Goal: Find specific page/section: Find specific page/section

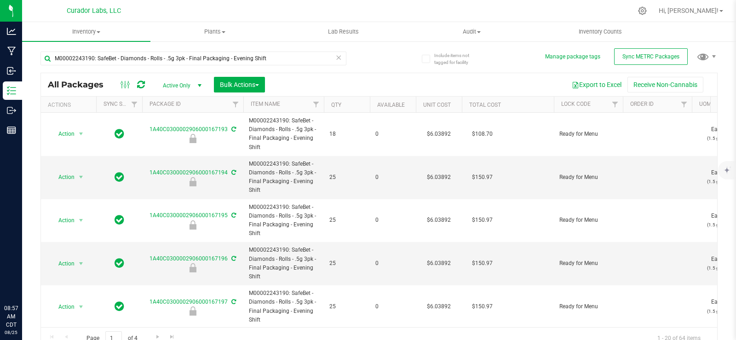
click at [337, 57] on icon at bounding box center [338, 57] width 6 height 11
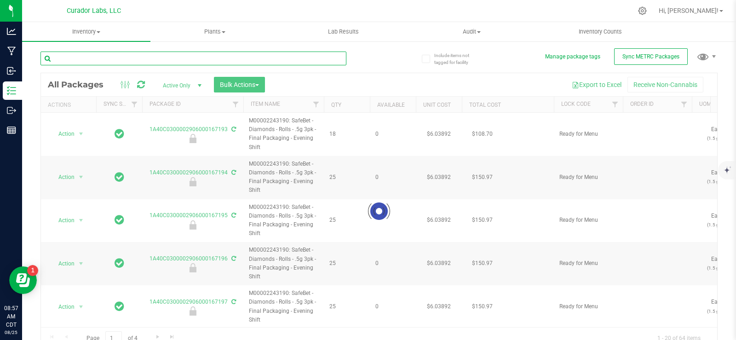
click at [320, 56] on input "text" at bounding box center [193, 59] width 306 height 14
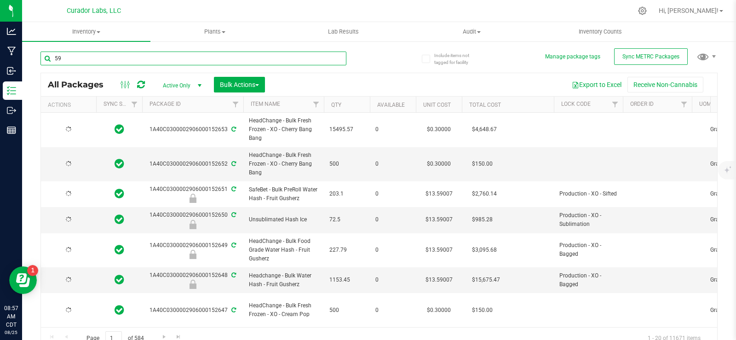
type input "598"
type input "[DATE]"
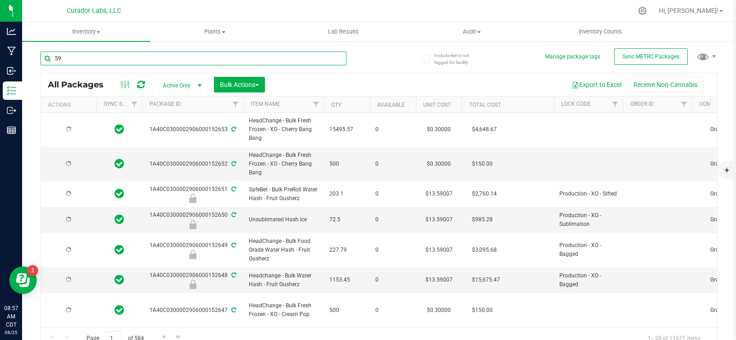
type input "[DATE]"
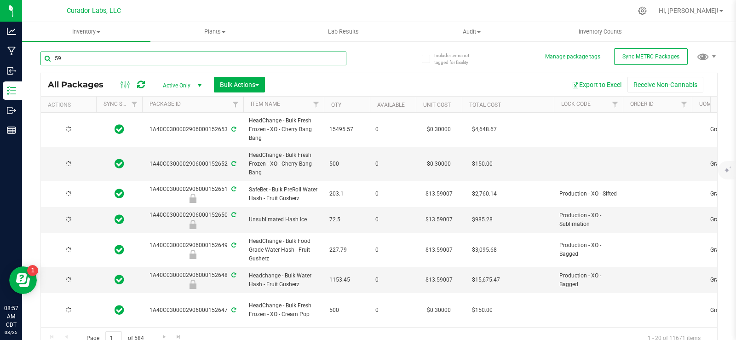
type input "[DATE]"
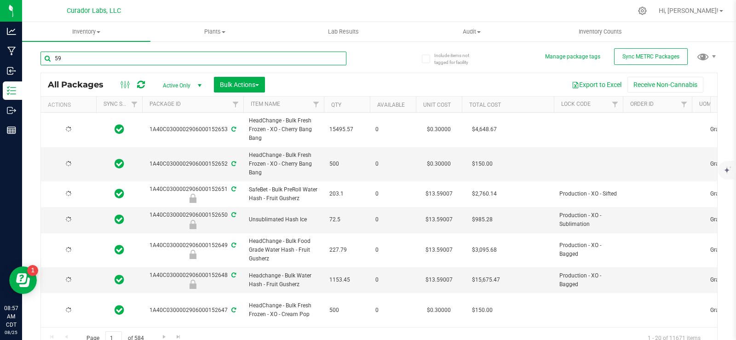
type input "[DATE]"
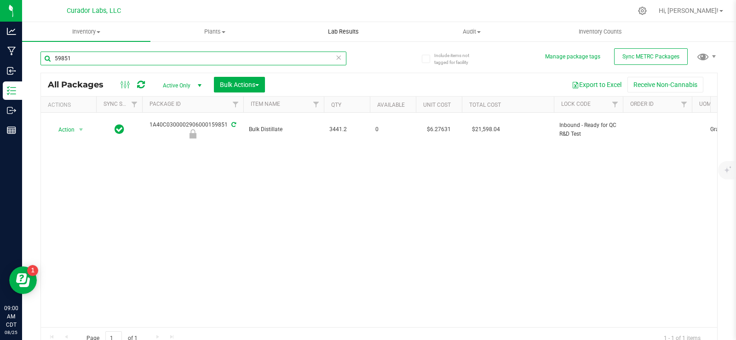
type input "59851"
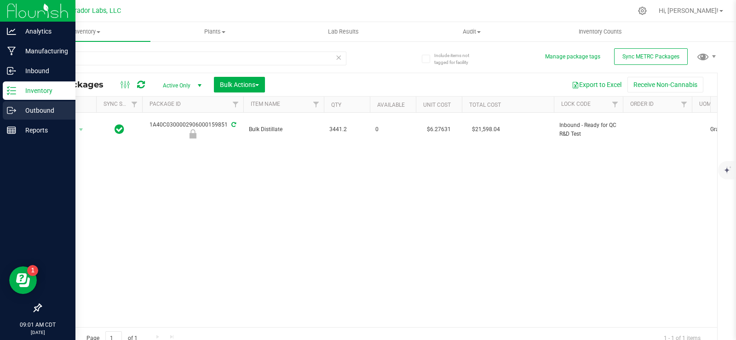
click at [17, 112] on p "Outbound" at bounding box center [43, 110] width 55 height 11
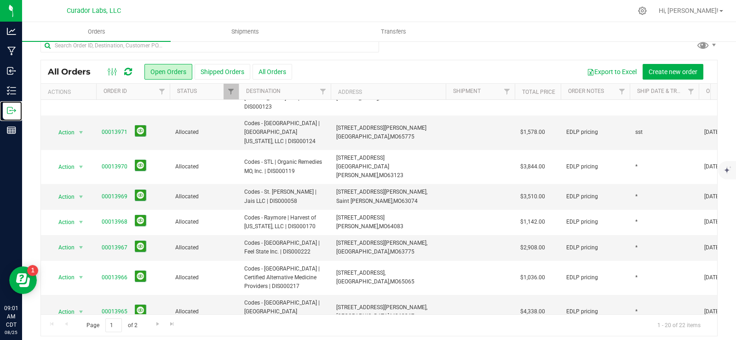
scroll to position [17, 0]
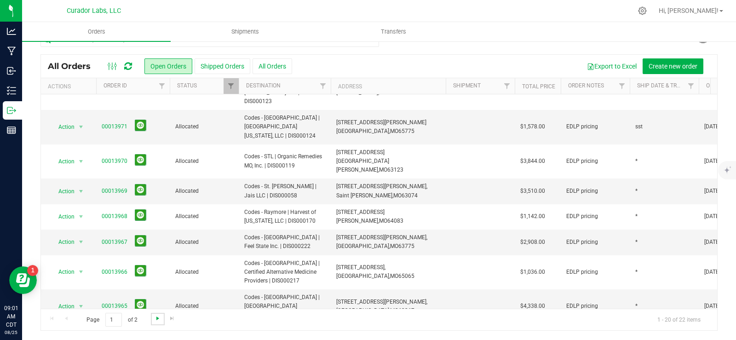
click at [157, 317] on span "Go to the next page" at bounding box center [157, 318] width 7 height 7
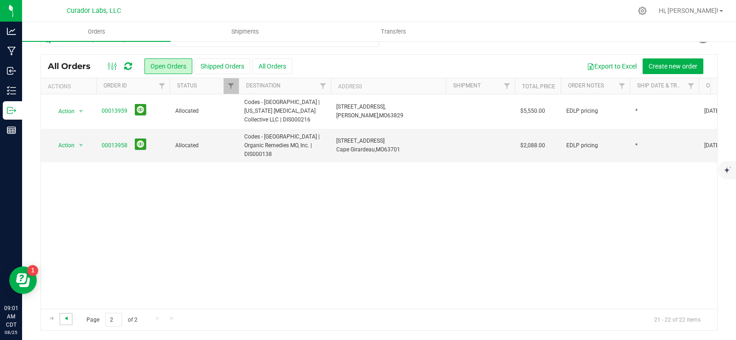
click at [65, 321] on span "Go to the previous page" at bounding box center [66, 318] width 7 height 7
